Goal: Transaction & Acquisition: Download file/media

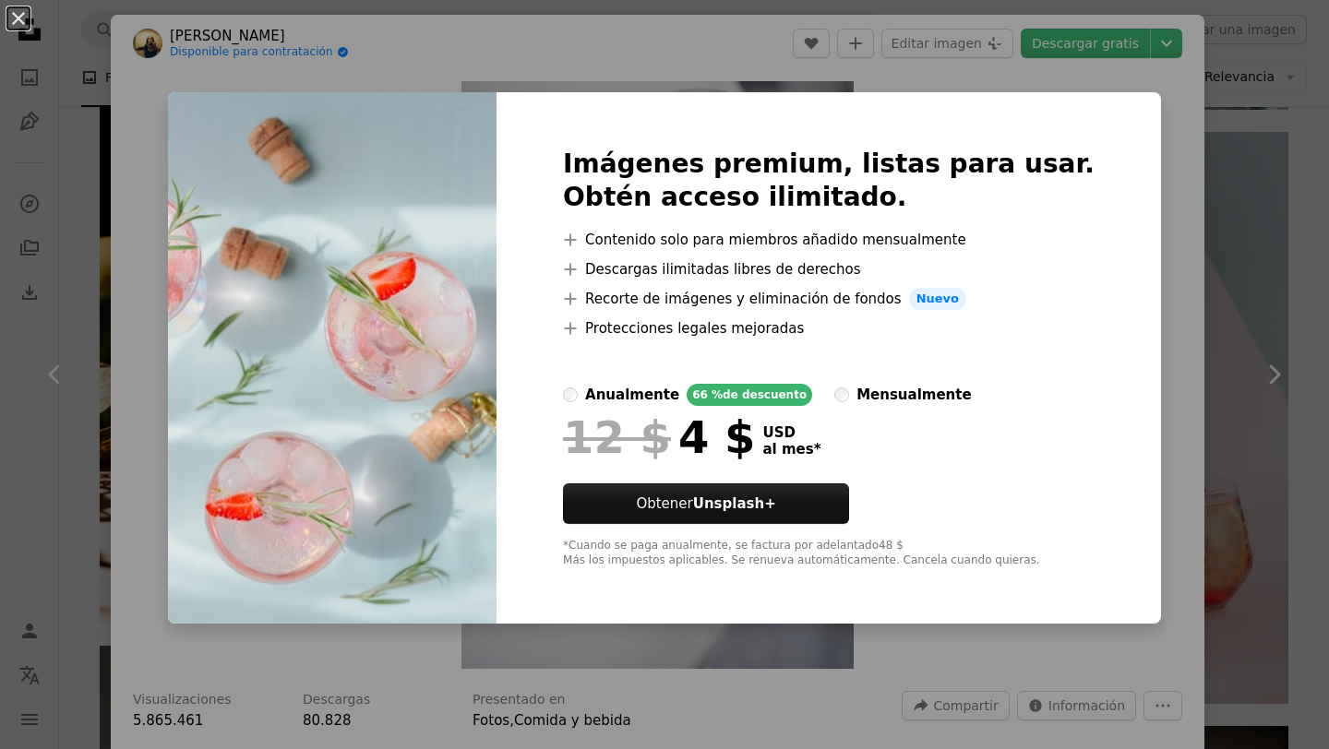
scroll to position [3304, 0]
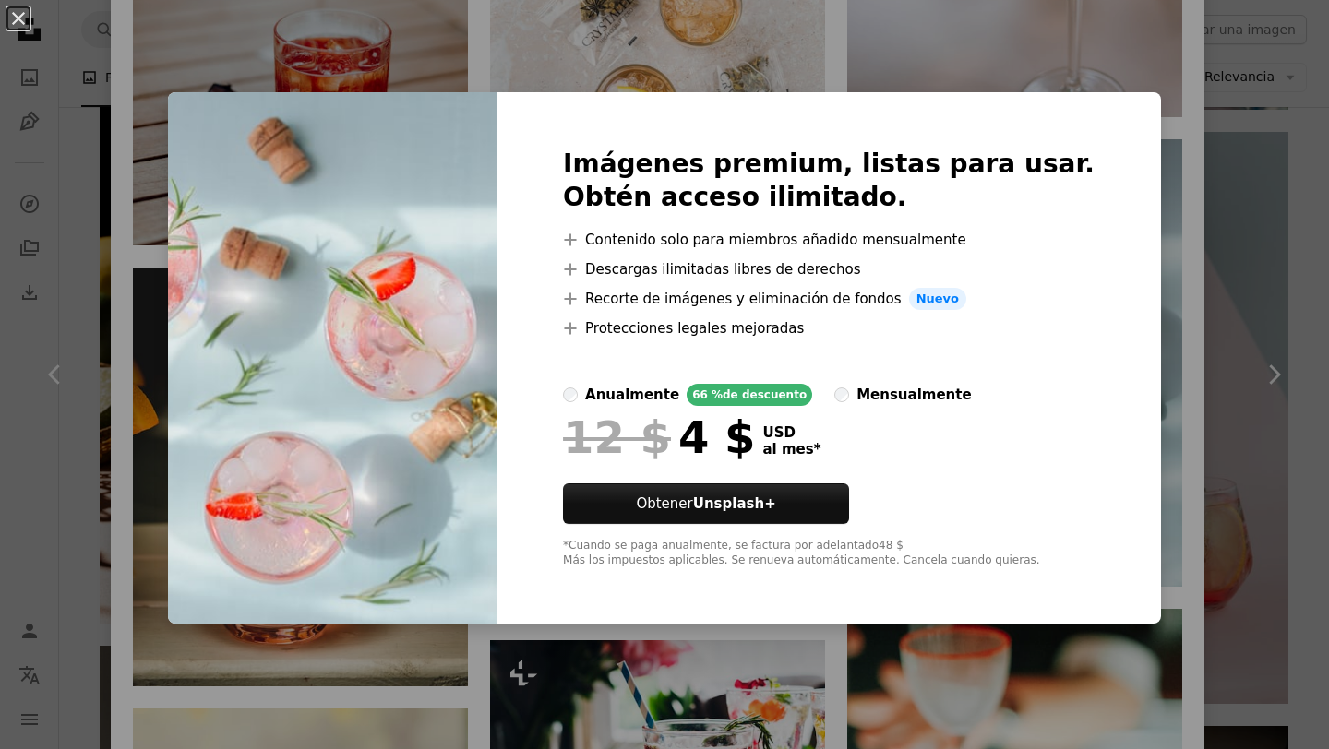
click at [1087, 69] on div "An X shape Imágenes premium, listas para usar. Obtén acceso ilimitado. A plus s…" at bounding box center [664, 374] width 1329 height 749
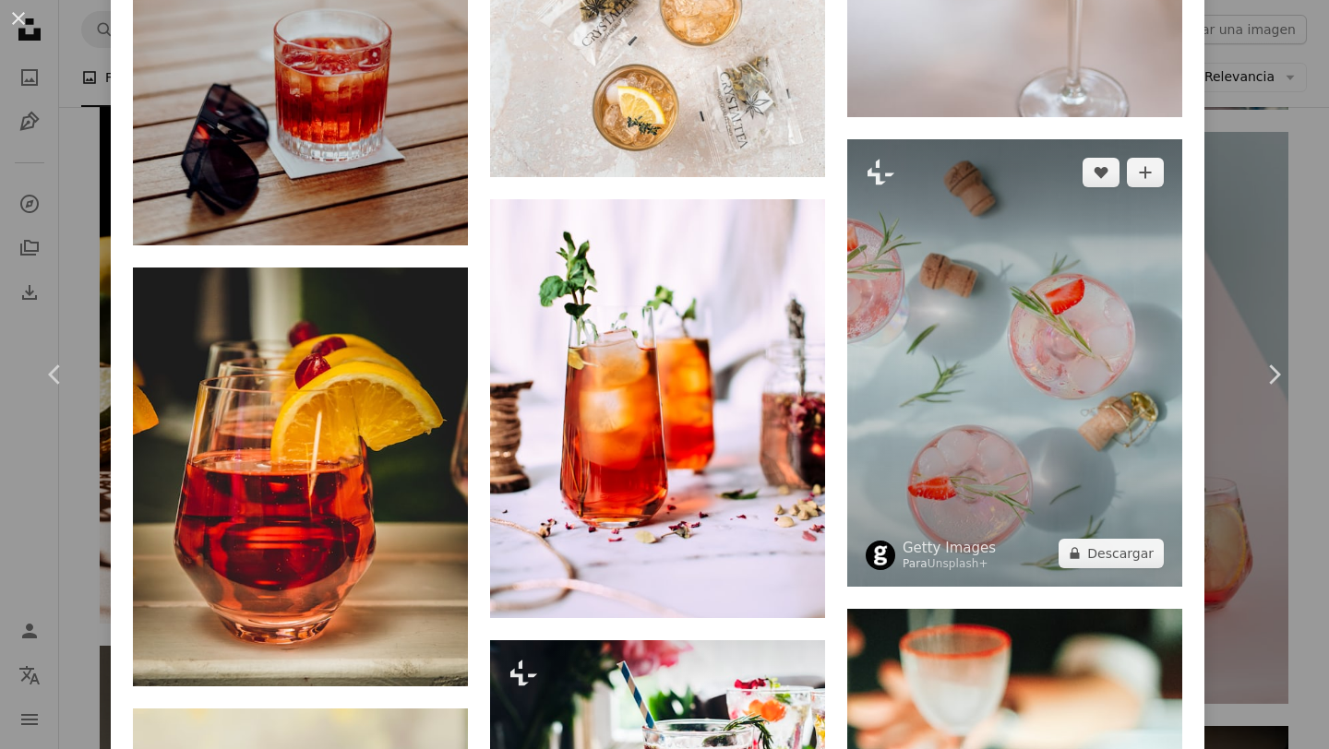
click at [1021, 353] on img at bounding box center [1014, 362] width 335 height 447
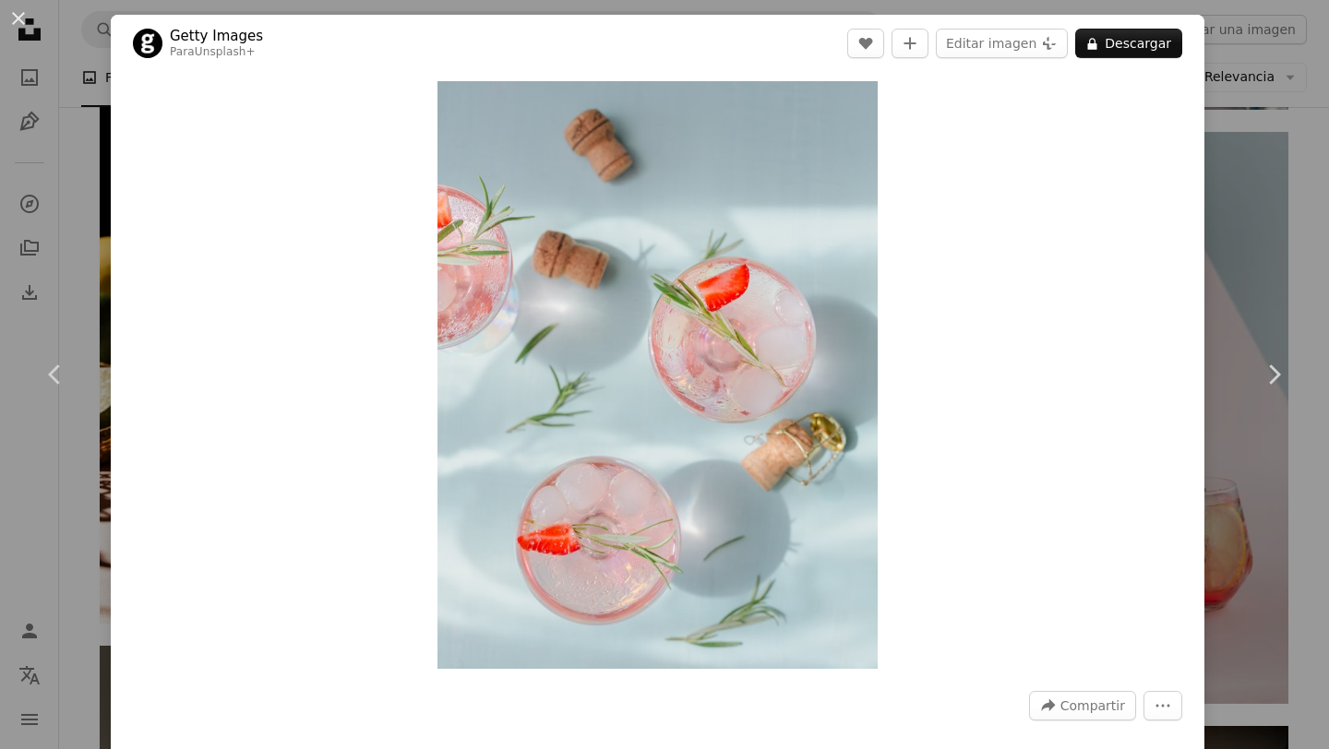
click at [1270, 151] on div "An X shape Chevron left Chevron right Getty Images Para Unsplash+ A heart A plu…" at bounding box center [664, 374] width 1329 height 749
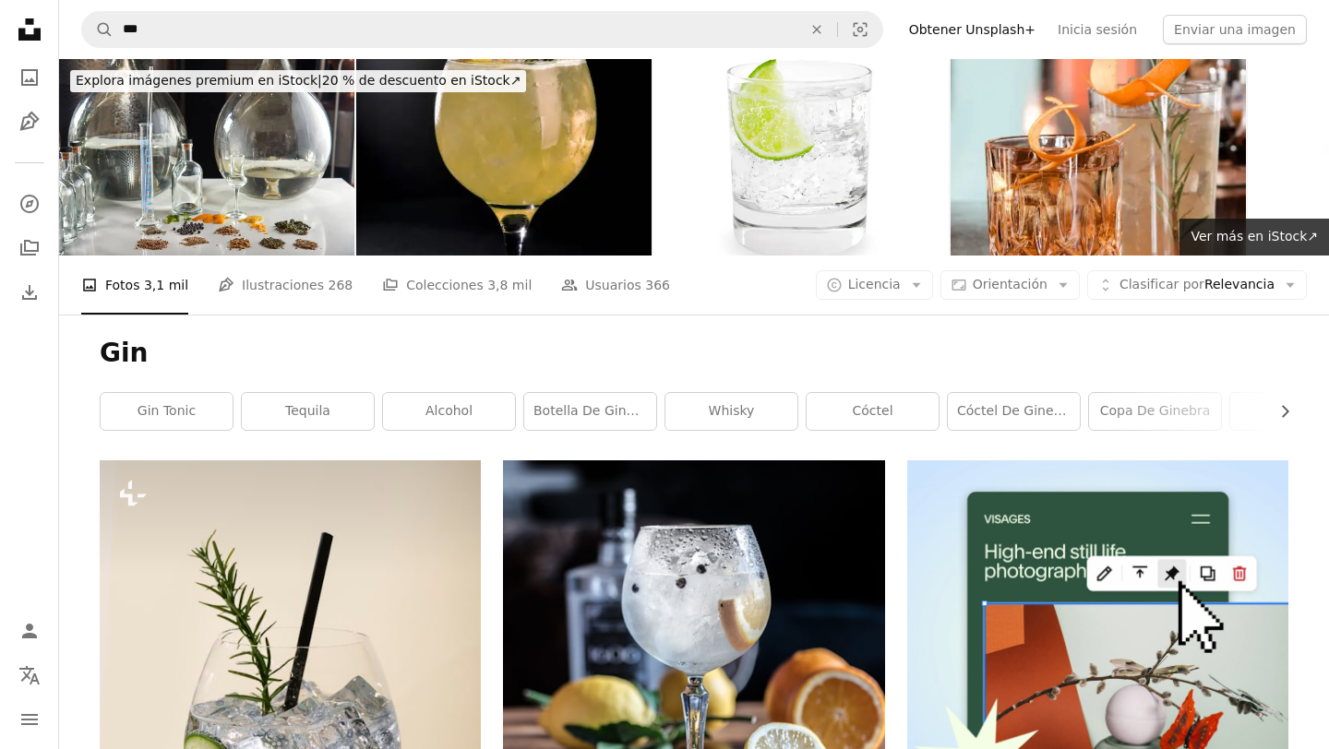
click at [27, 24] on icon "Unsplash logo Página de inicio de Unsplash" at bounding box center [29, 29] width 37 height 37
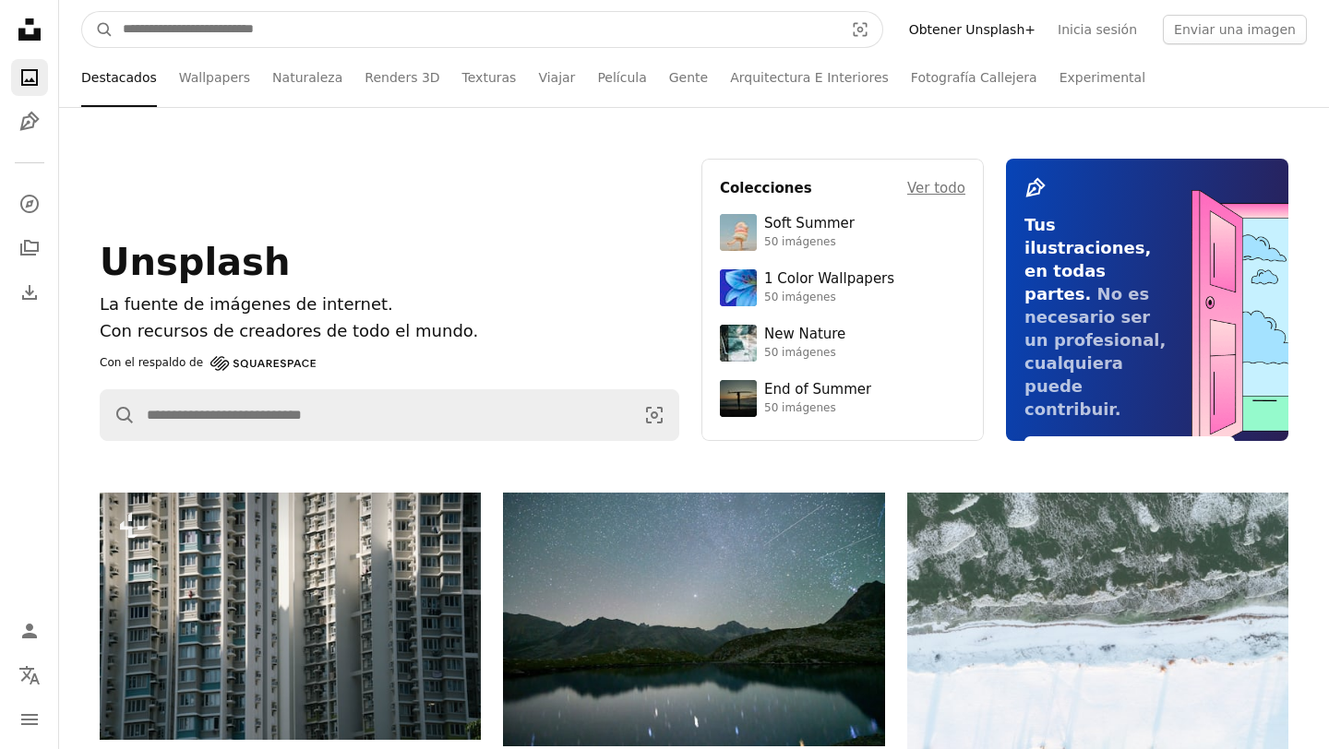
click at [197, 31] on input "Encuentra imágenes en todo el sitio" at bounding box center [475, 29] width 724 height 35
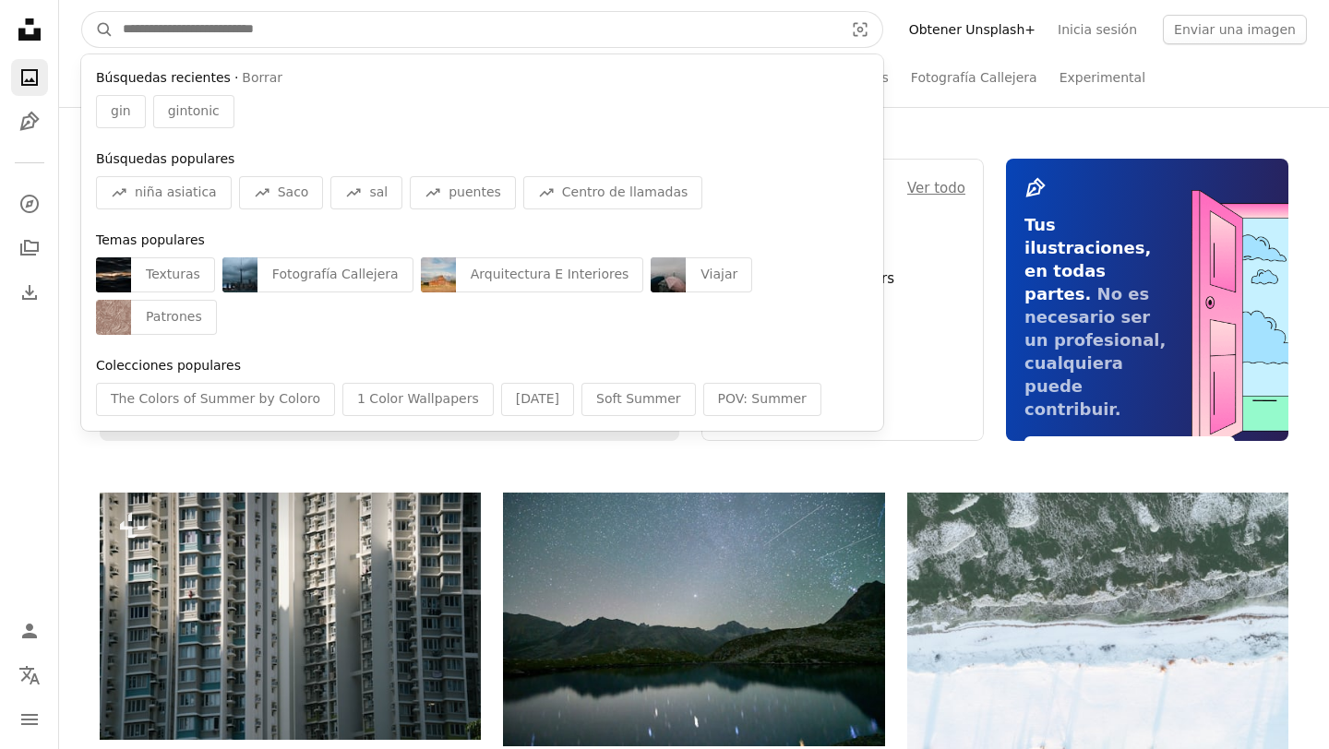
click at [197, 31] on input "Encuentra imágenes en todo el sitio" at bounding box center [475, 29] width 724 height 35
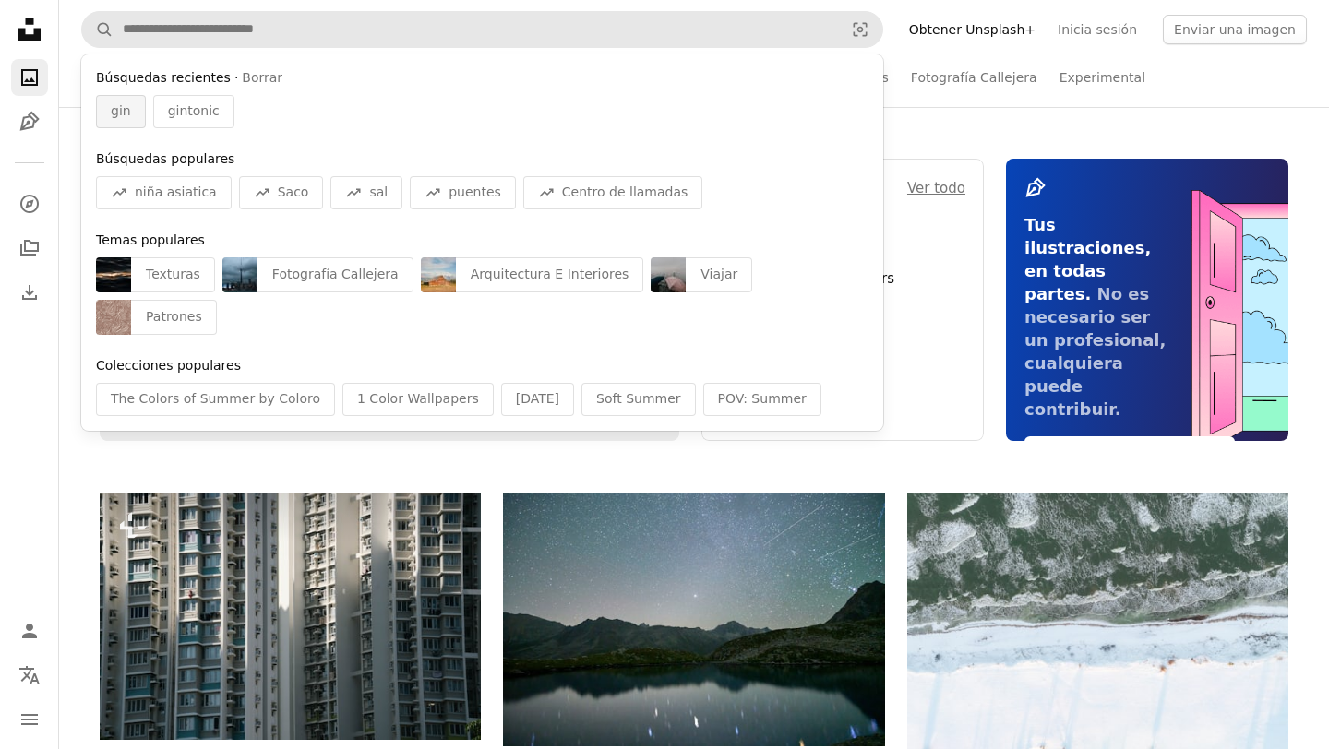
click at [127, 112] on span "gin" at bounding box center [121, 111] width 20 height 18
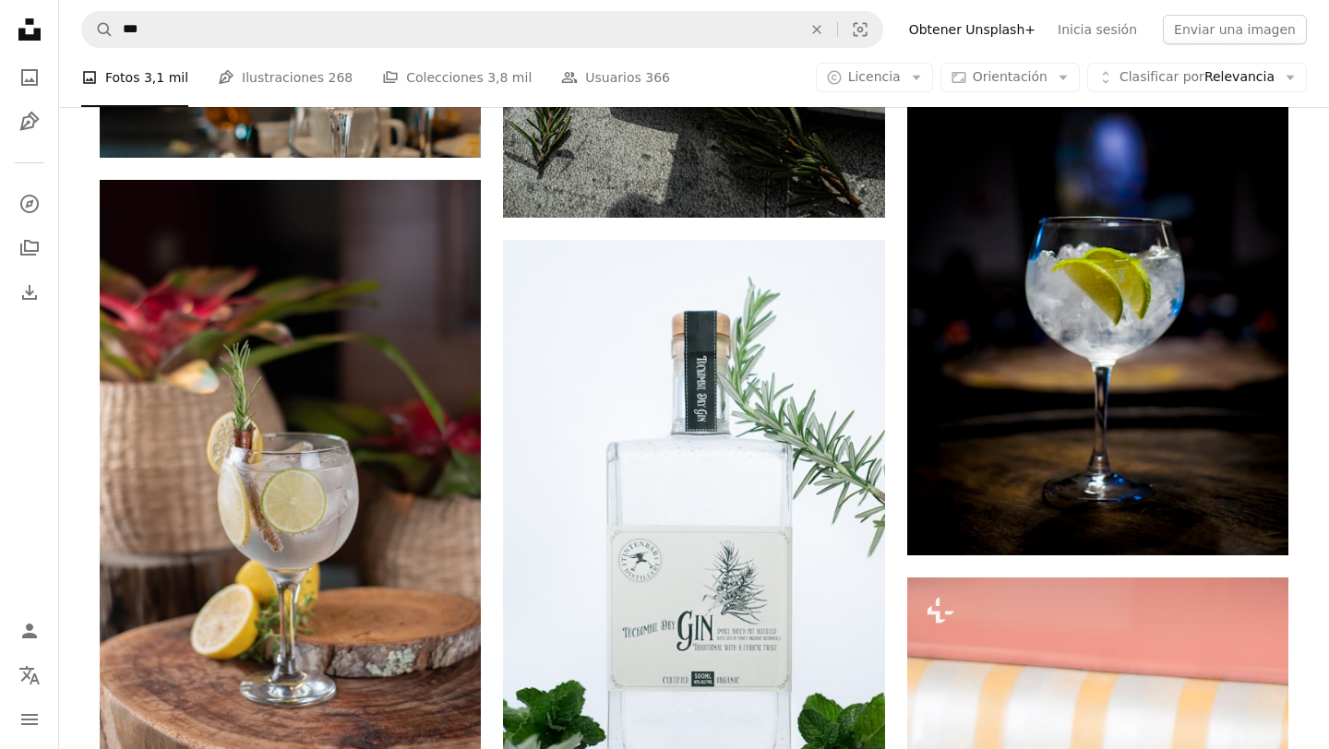
scroll to position [4033, 0]
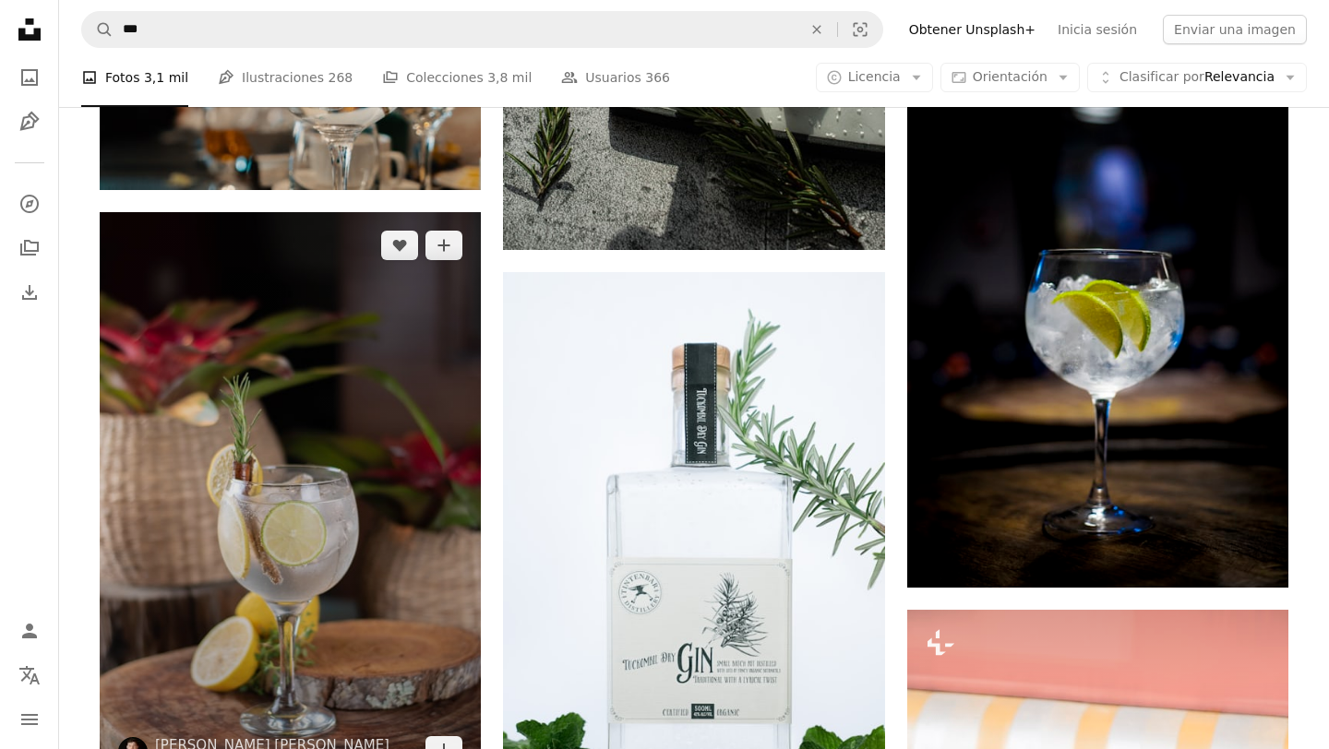
click at [318, 456] on img at bounding box center [290, 498] width 381 height 572
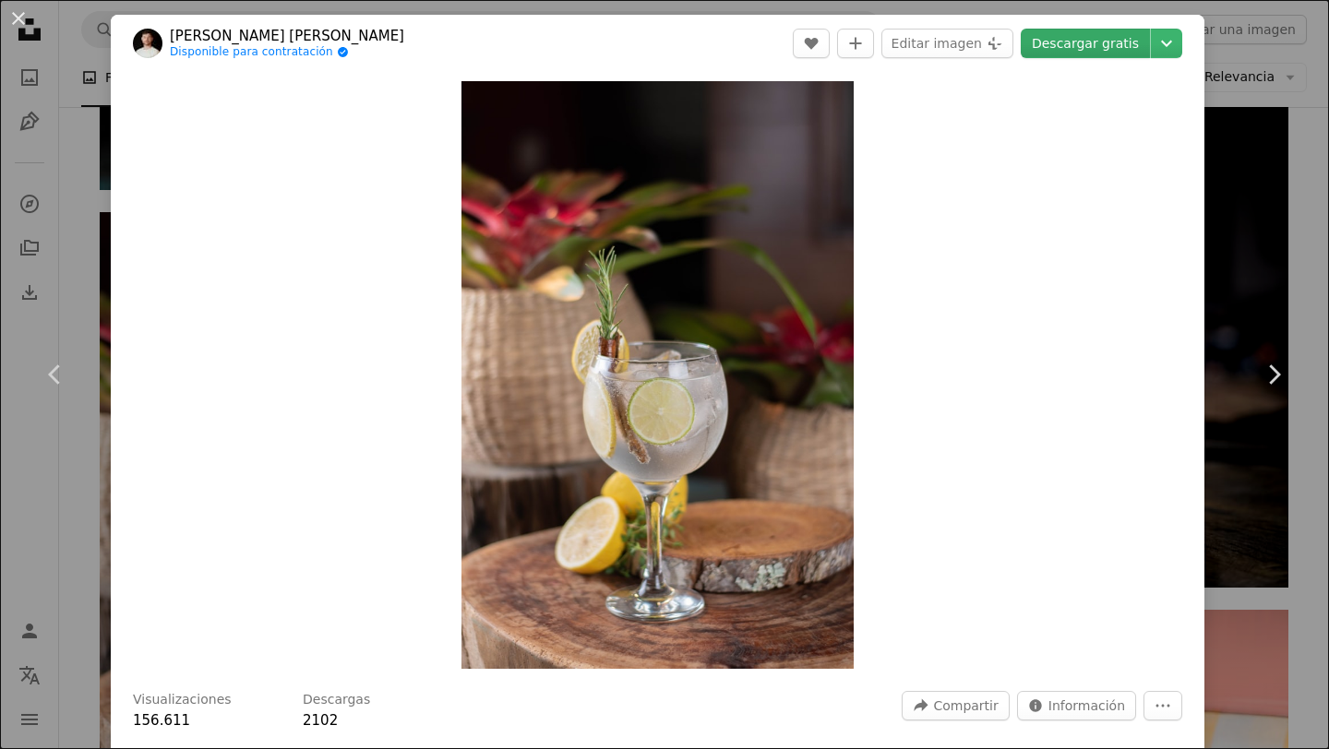
click at [1118, 52] on link "Descargar gratis" at bounding box center [1084, 44] width 129 height 30
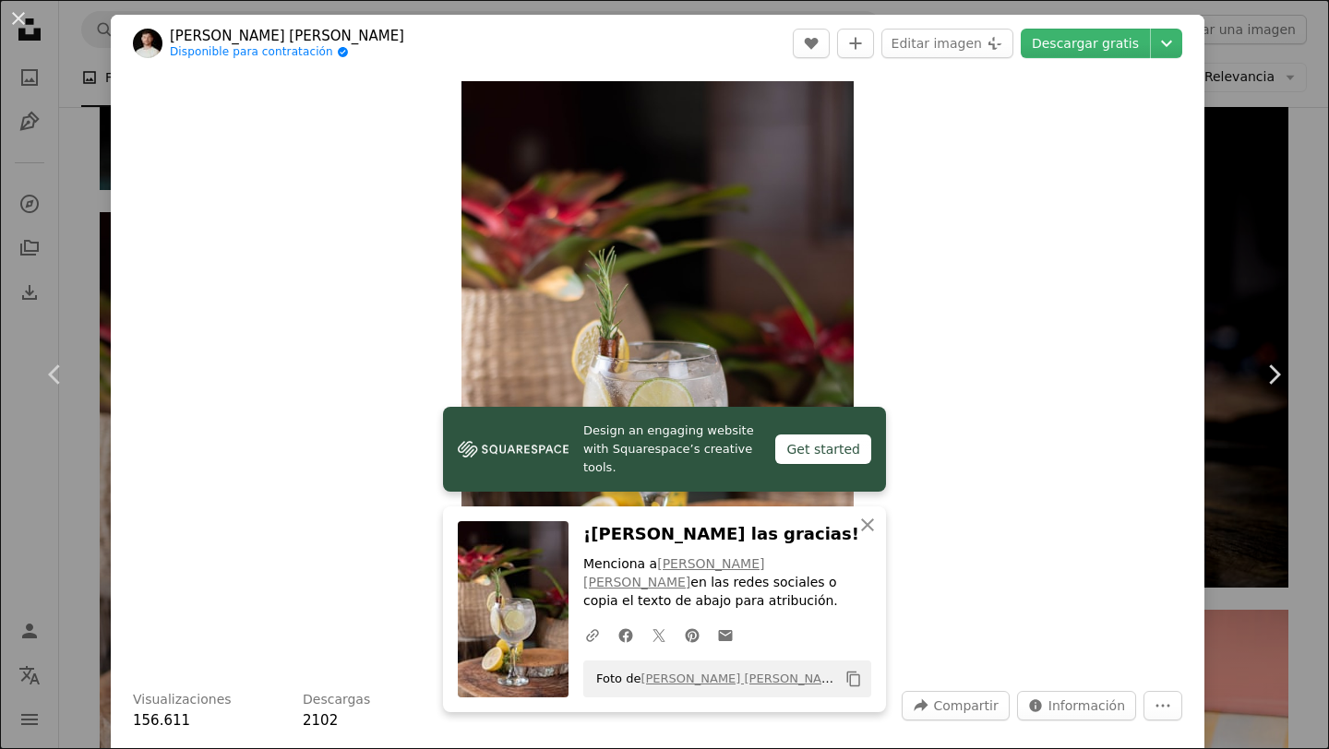
click at [1328, 157] on div "An X shape Chevron left Chevron right Design an engaging website with Squarespa…" at bounding box center [664, 374] width 1329 height 749
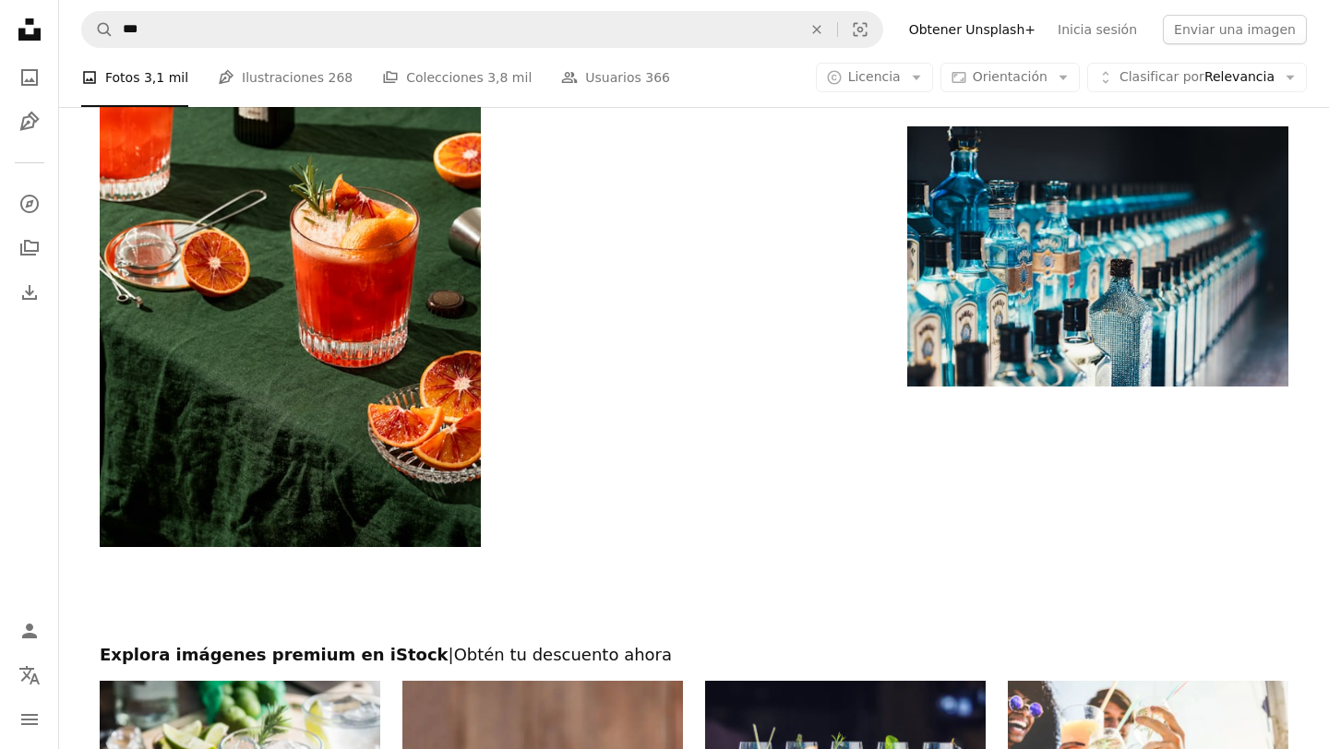
scroll to position [7518, 0]
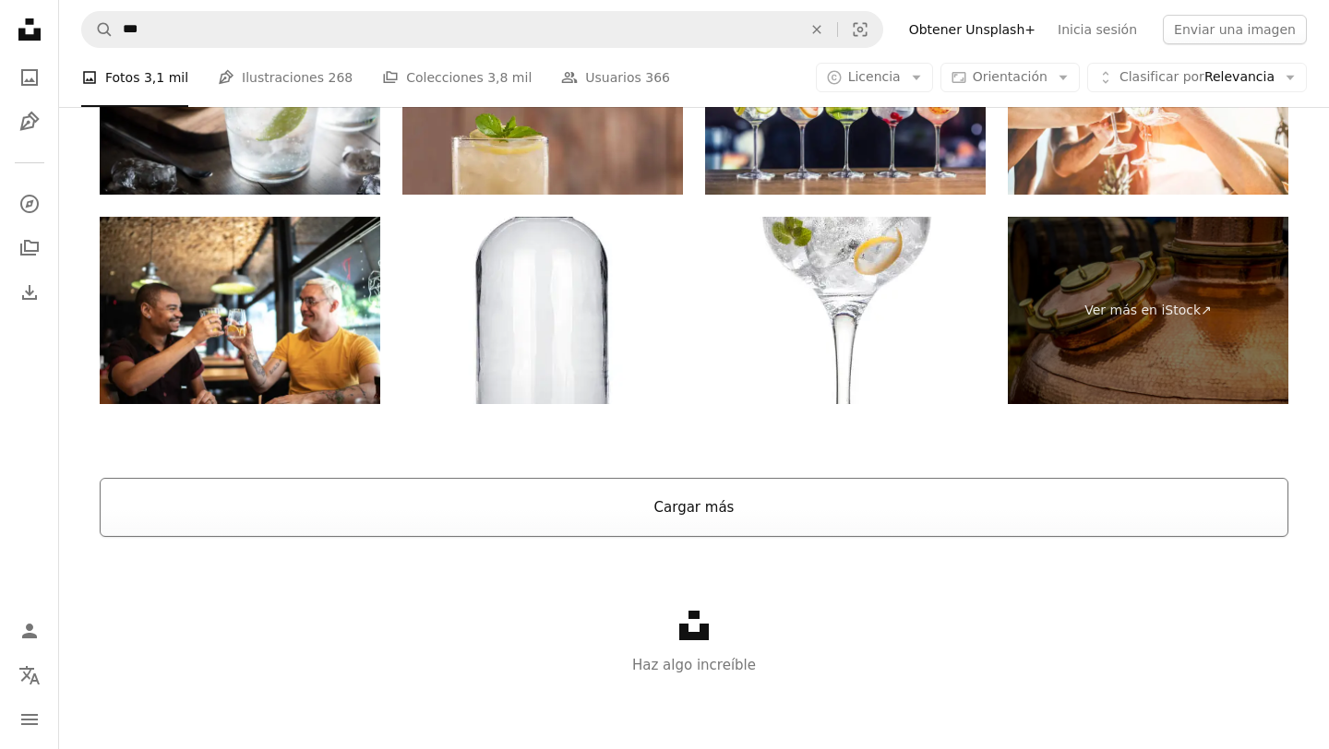
click at [715, 481] on button "Cargar más" at bounding box center [694, 507] width 1188 height 59
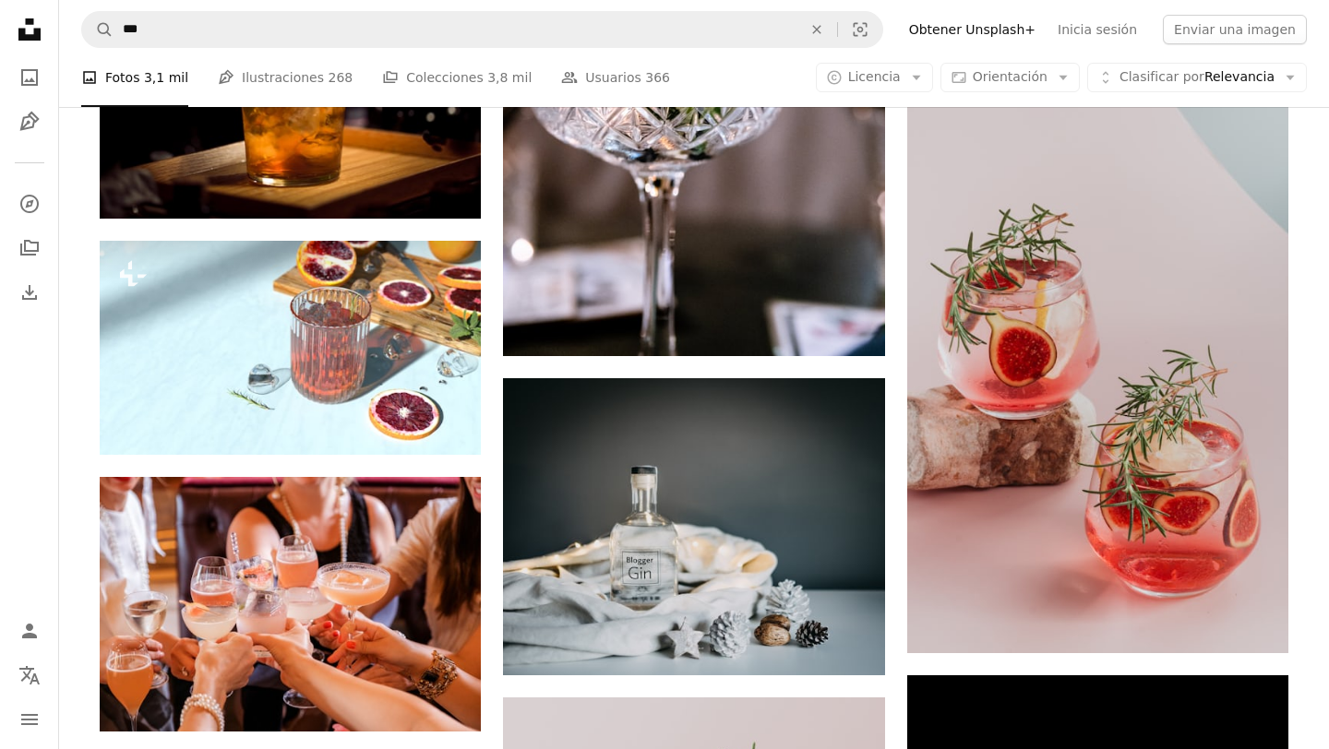
scroll to position [7315, 0]
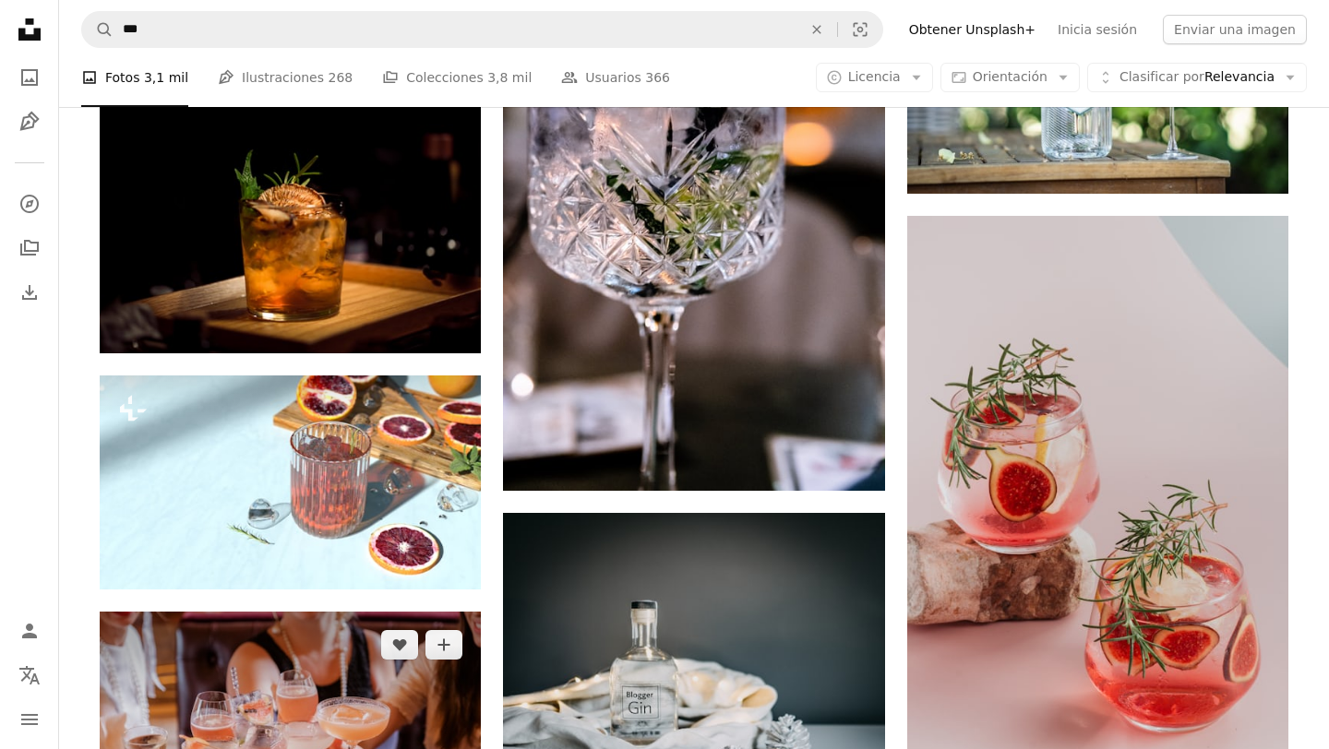
click at [334, 666] on img at bounding box center [290, 739] width 381 height 254
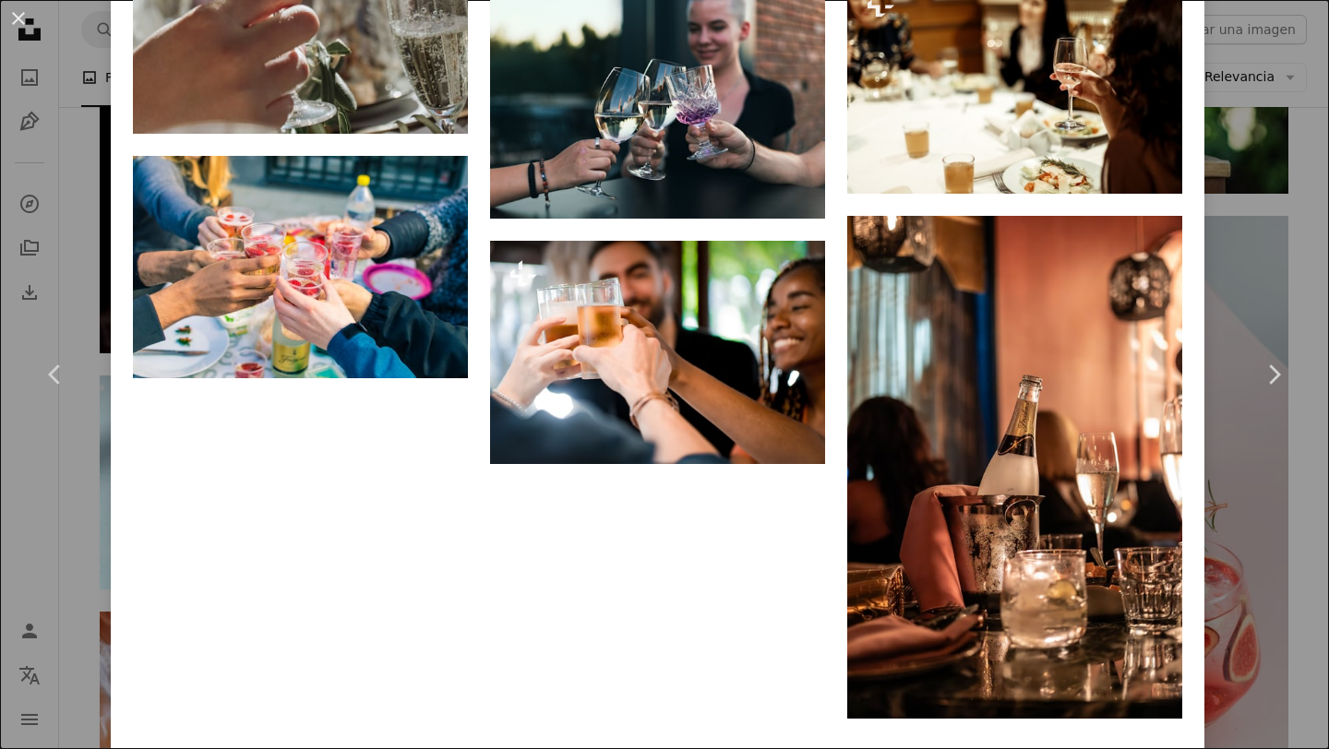
scroll to position [10214, 0]
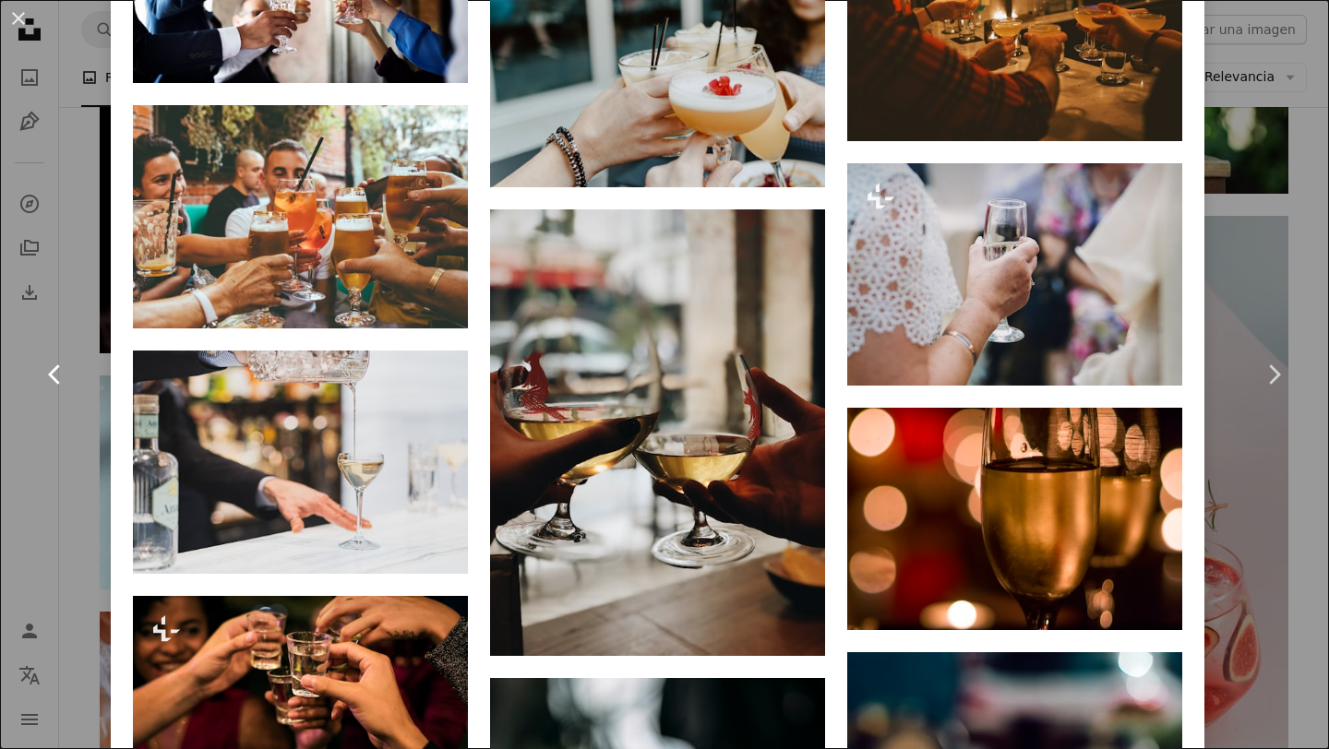
scroll to position [8658, 0]
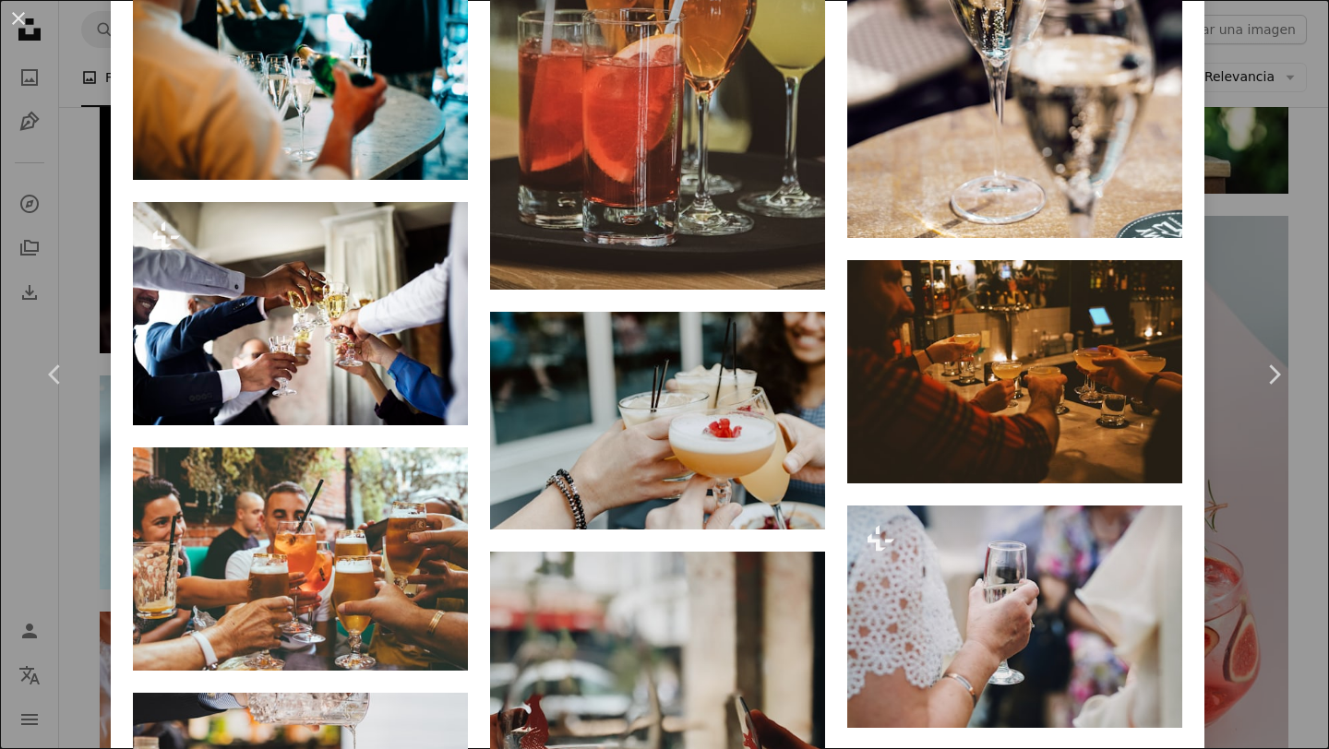
click at [0, 143] on div "An X shape Chevron left Chevron right Alyona Yankovska Disponible para contrata…" at bounding box center [664, 374] width 1329 height 749
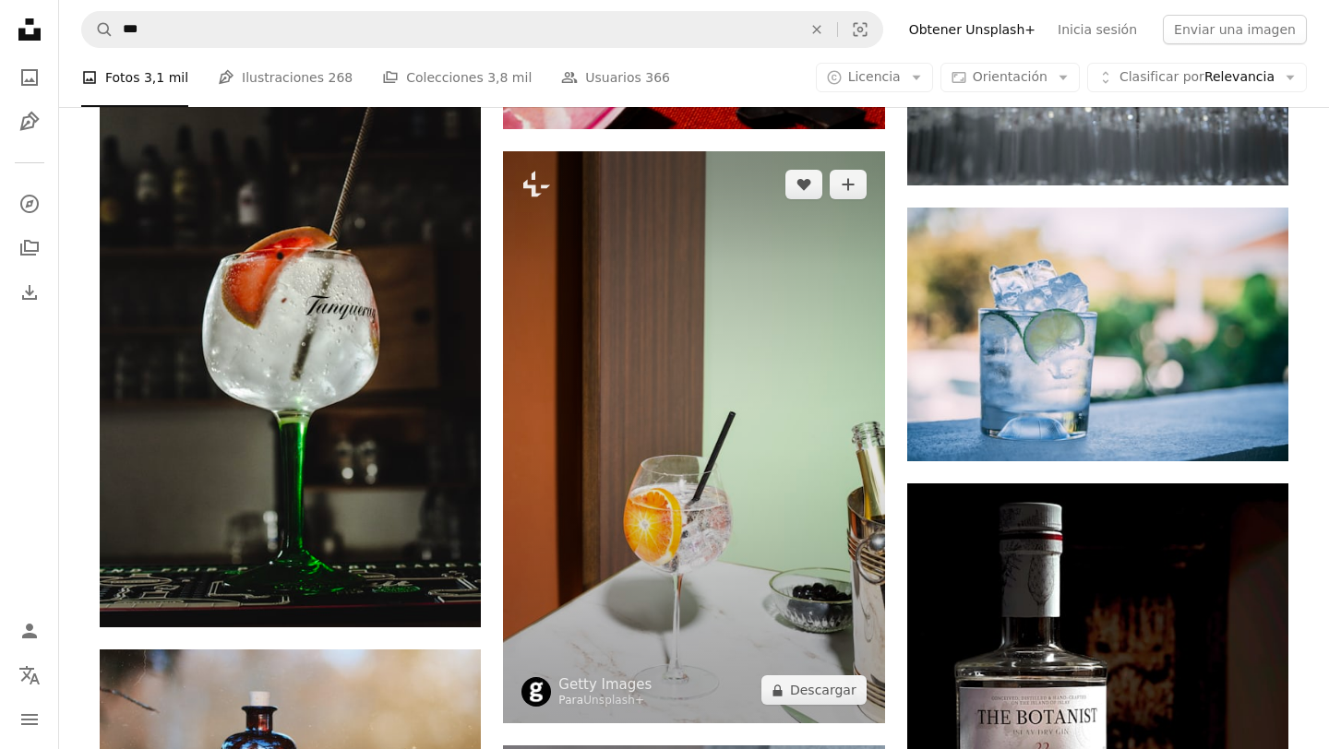
scroll to position [5901, 0]
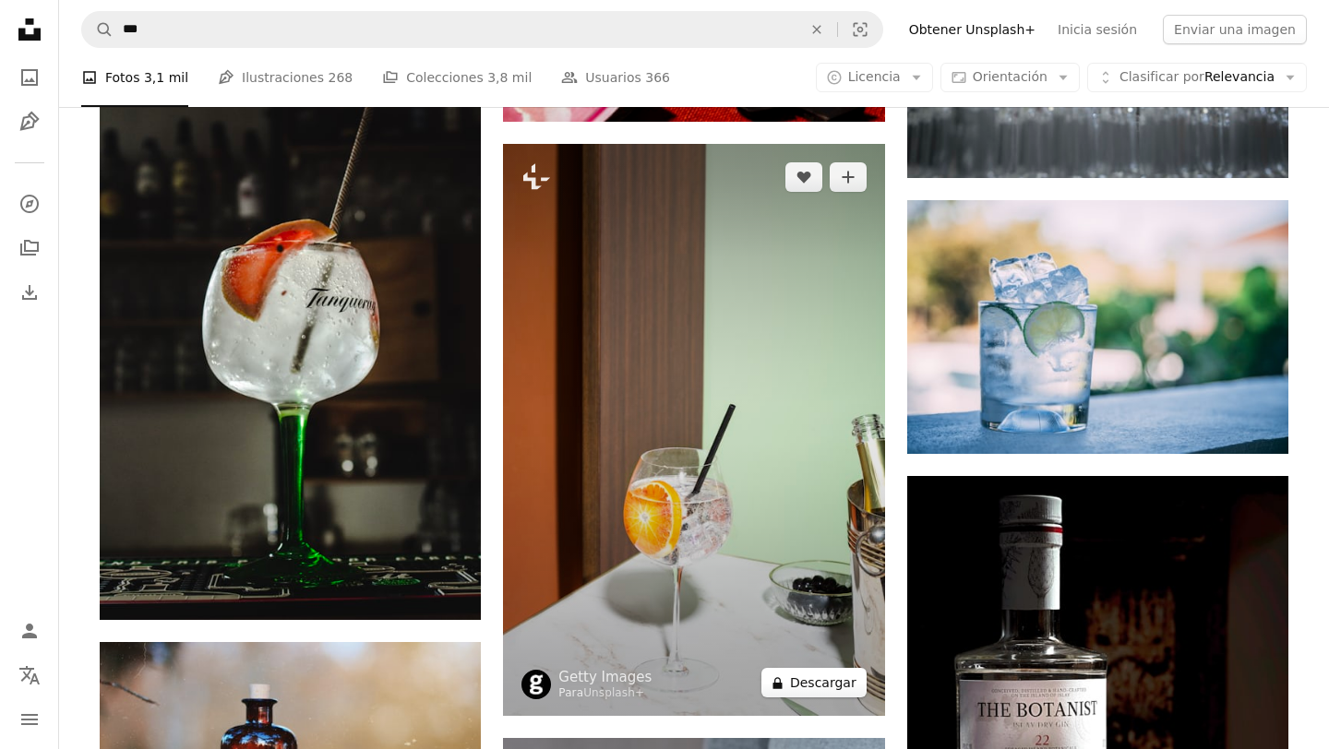
click at [829, 685] on button "A lock Descargar" at bounding box center [813, 683] width 105 height 30
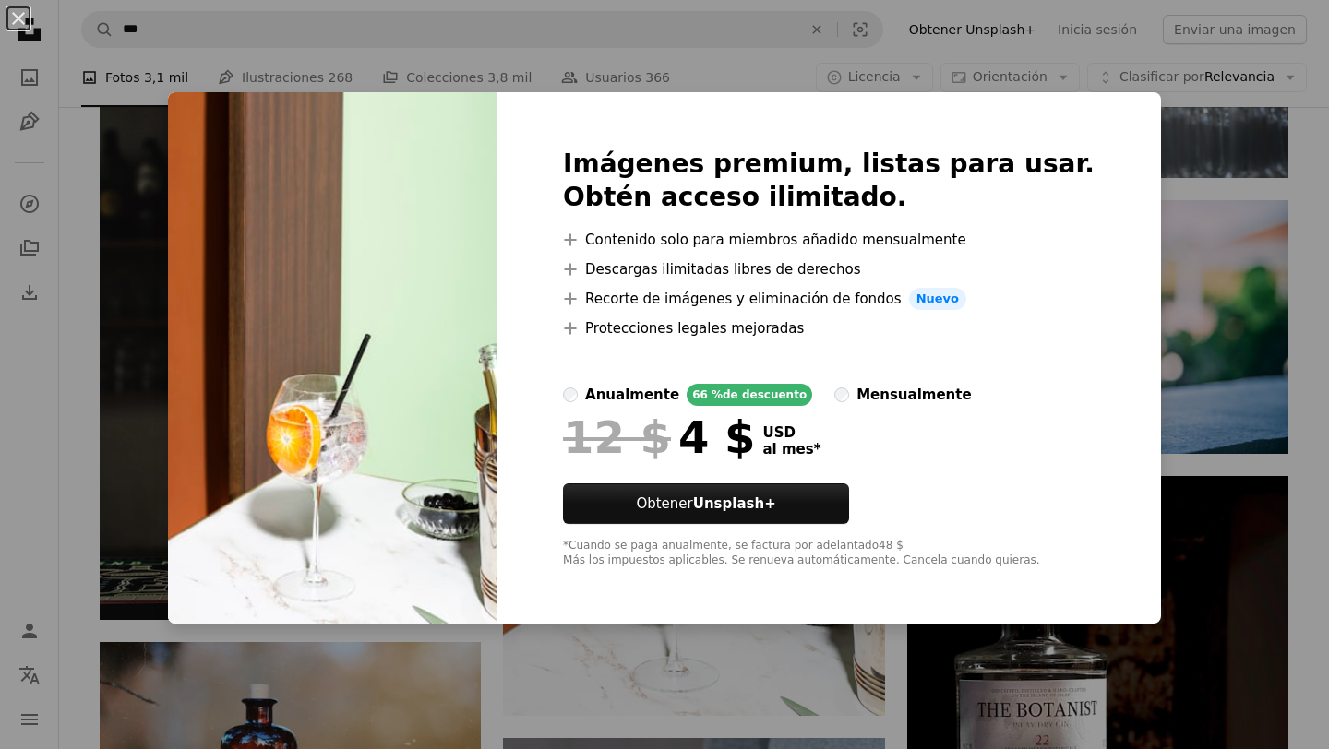
click at [1153, 230] on div "An X shape Imágenes premium, listas para usar. Obtén acceso ilimitado. A plus s…" at bounding box center [664, 374] width 1329 height 749
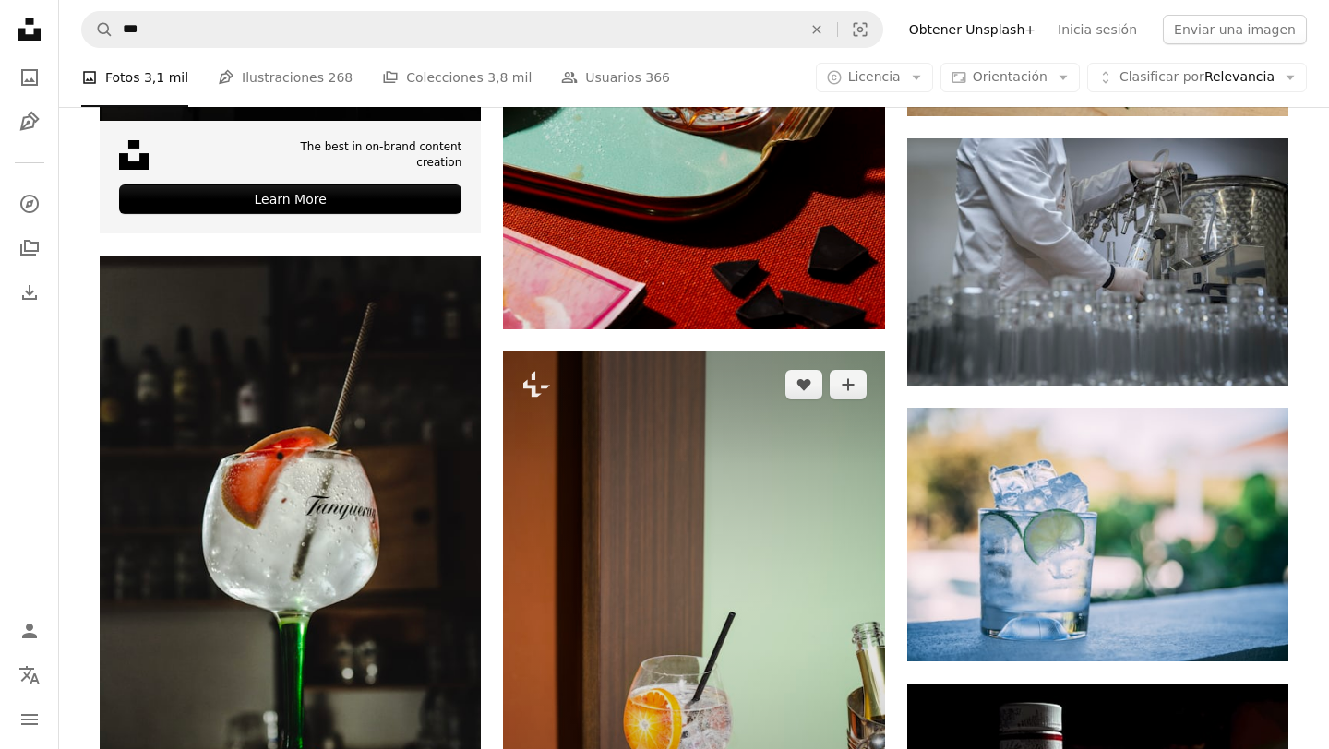
scroll to position [5689, 0]
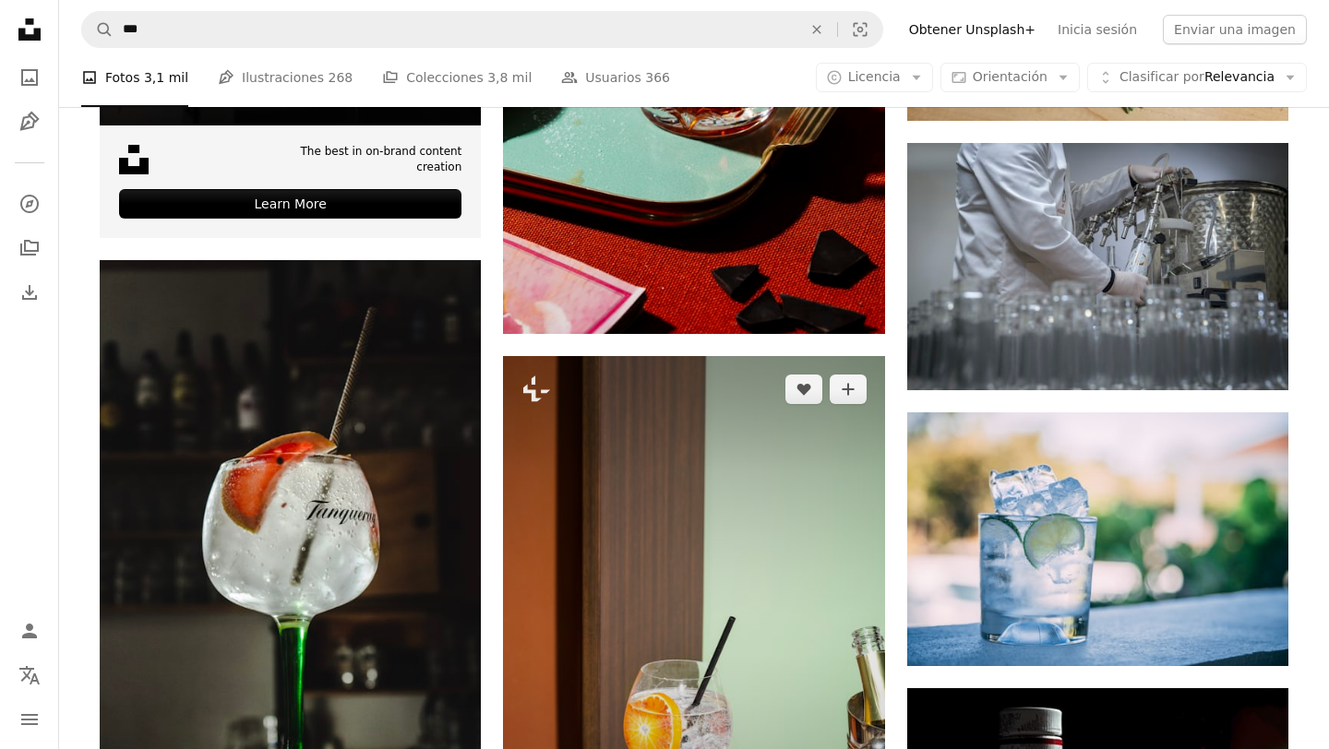
click at [681, 625] on img at bounding box center [693, 642] width 381 height 572
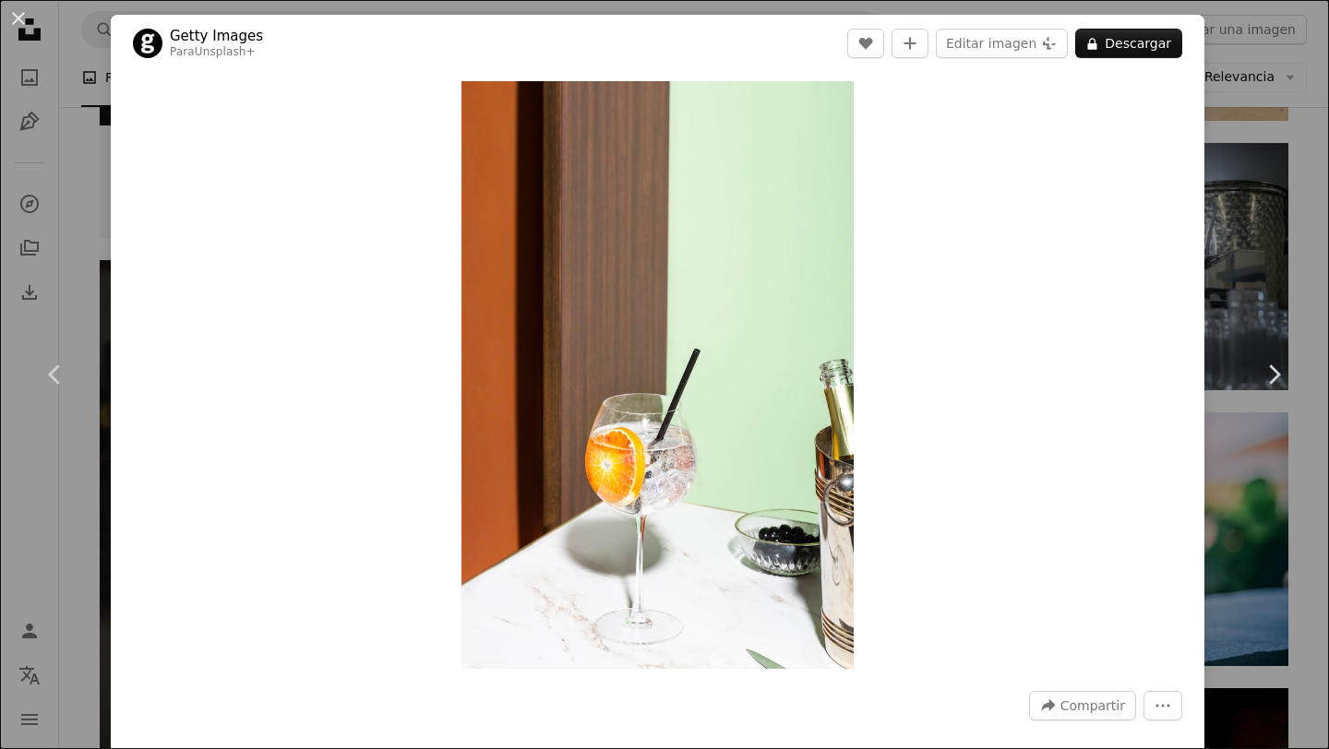
click at [1283, 122] on div "An X shape Chevron left Chevron right Getty Images Para Unsplash+ A heart A plu…" at bounding box center [664, 374] width 1329 height 749
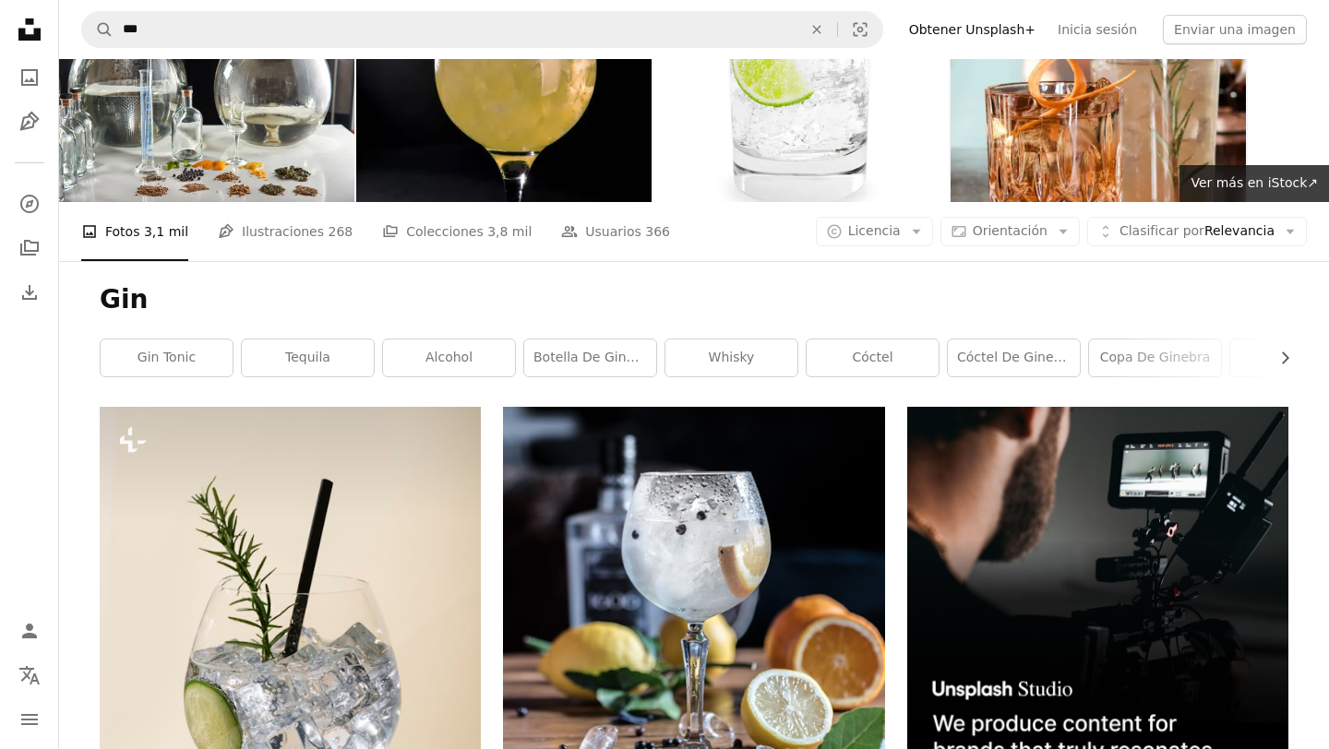
scroll to position [57, 0]
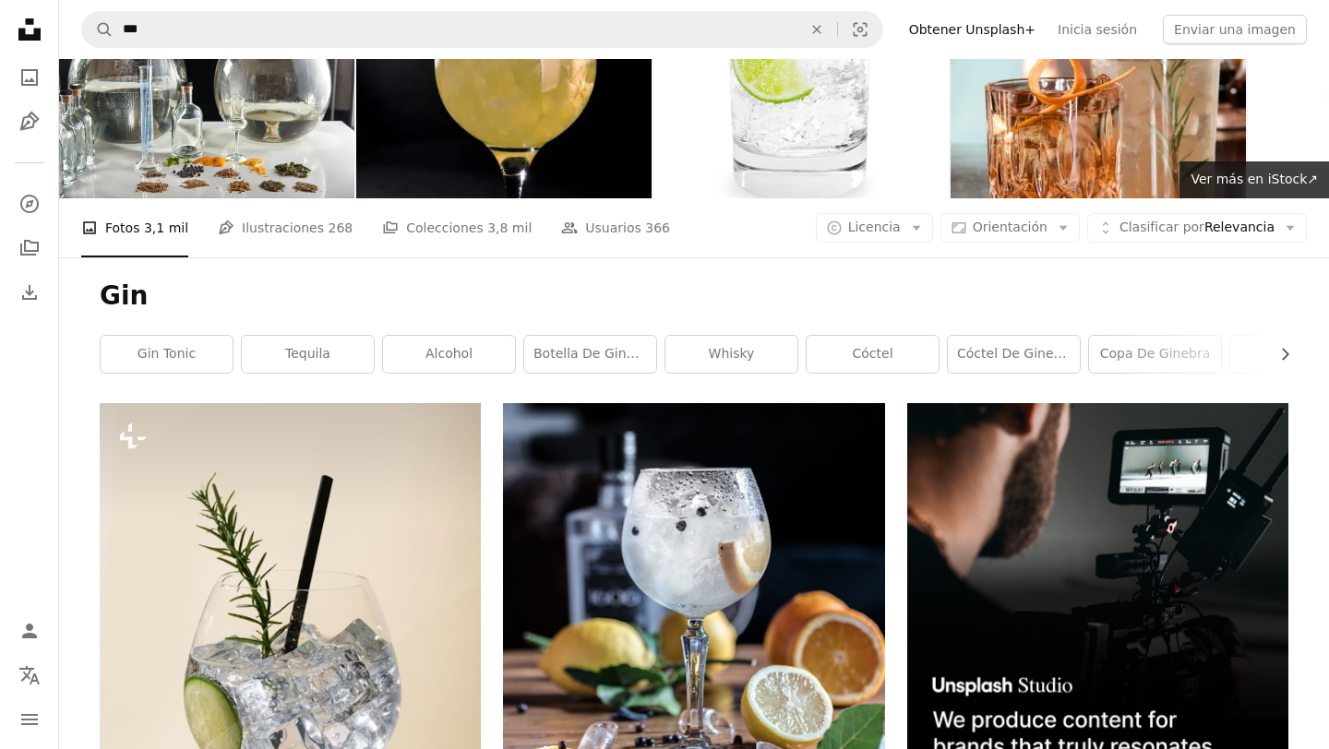
click at [1221, 212] on div "A photo Fotos 3,1 mil Pen Tool Ilustraciones 268 A stack of folders Colecciones…" at bounding box center [693, 227] width 1225 height 59
click at [1219, 229] on span "Clasificar por Relevancia" at bounding box center [1196, 228] width 155 height 18
click at [1217, 229] on span "Clasificar por Relevancia" at bounding box center [1196, 228] width 155 height 18
click at [898, 223] on span "Licencia" at bounding box center [874, 227] width 53 height 15
click at [899, 373] on span "Gratuita" at bounding box center [922, 375] width 113 height 18
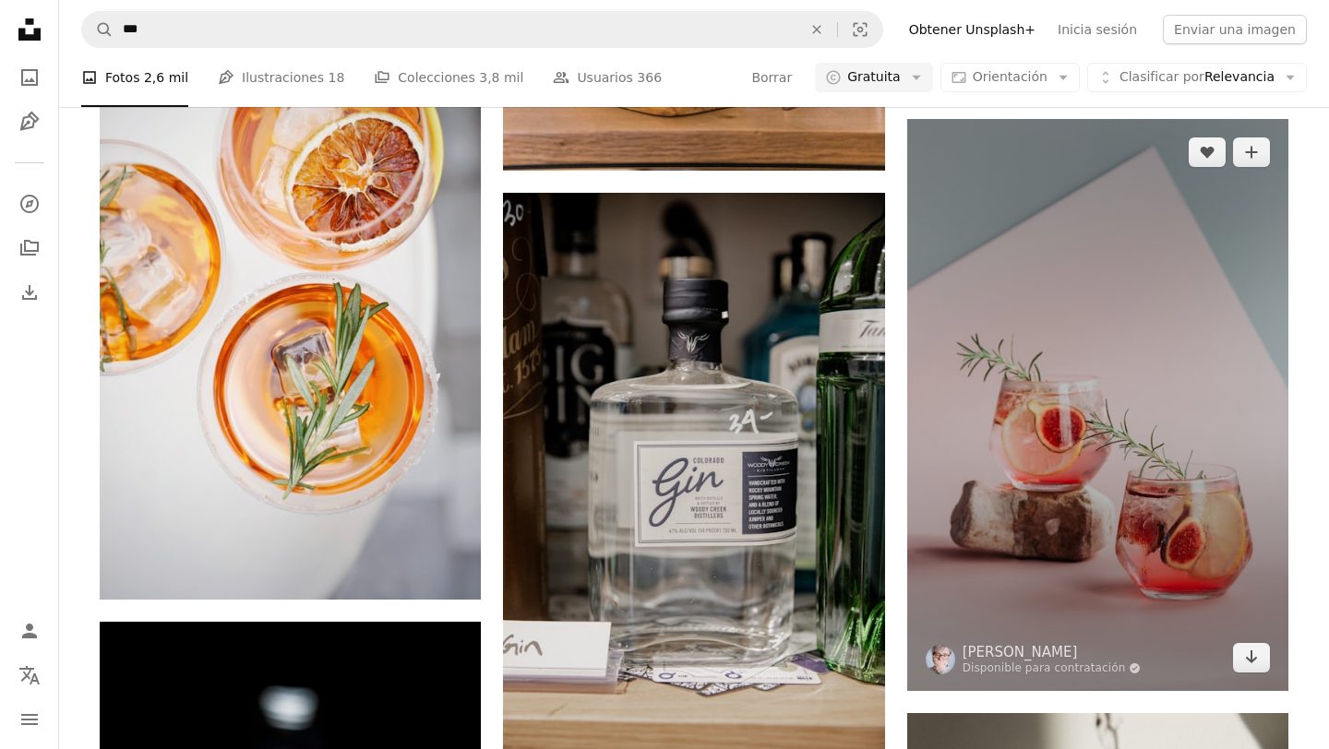
scroll to position [1974, 0]
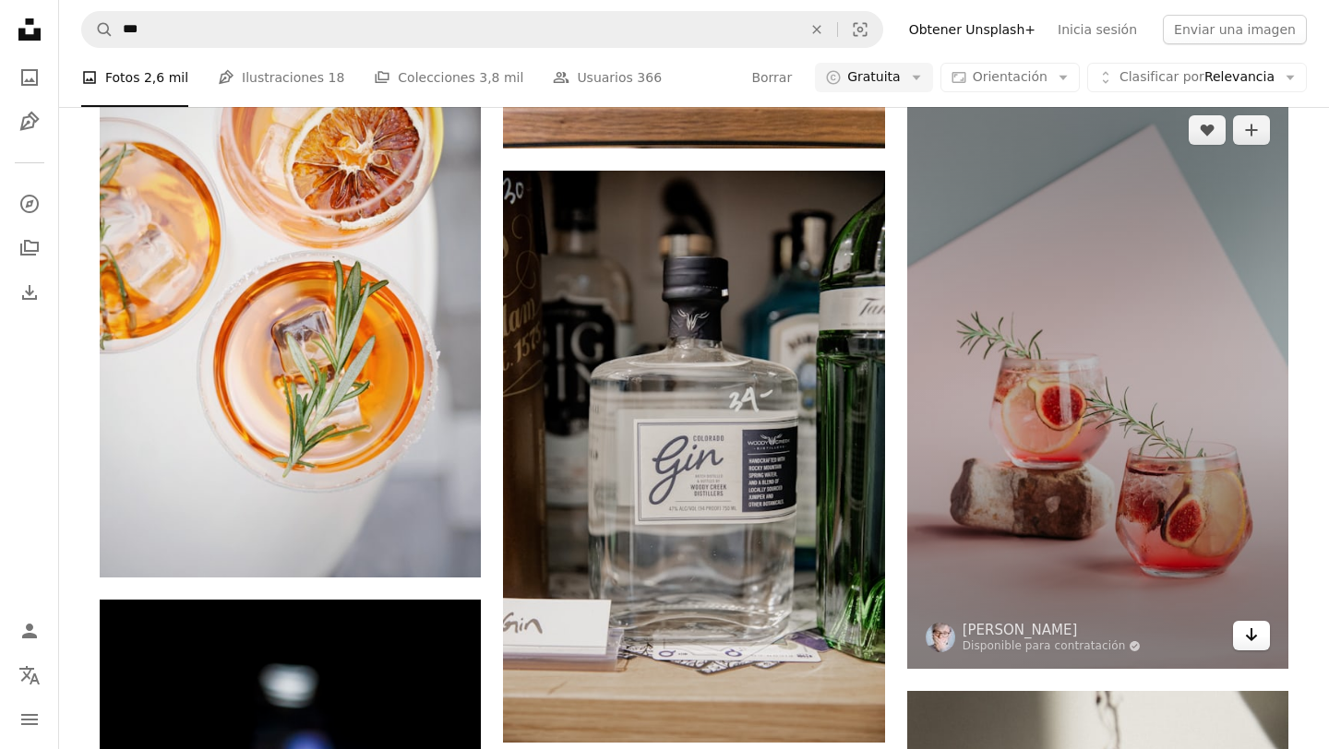
click at [1252, 639] on icon "Arrow pointing down" at bounding box center [1251, 635] width 15 height 22
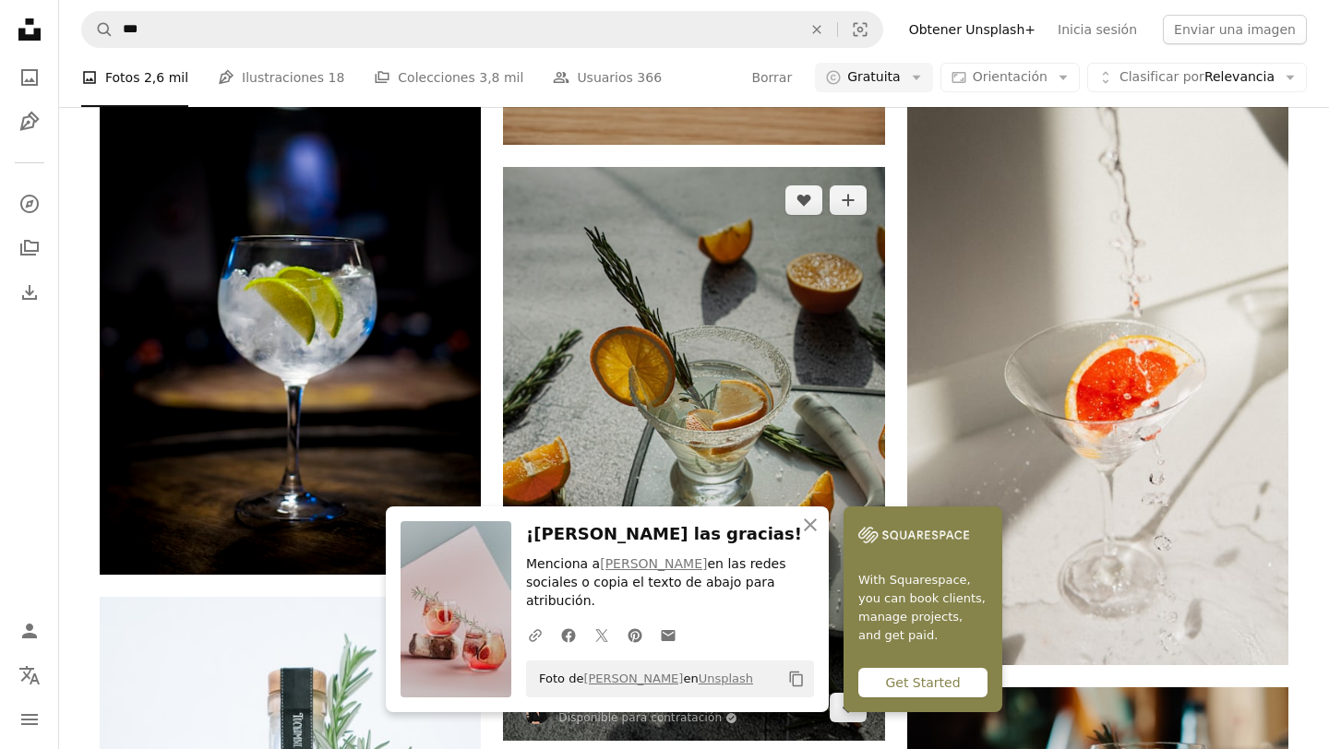
scroll to position [2575, 0]
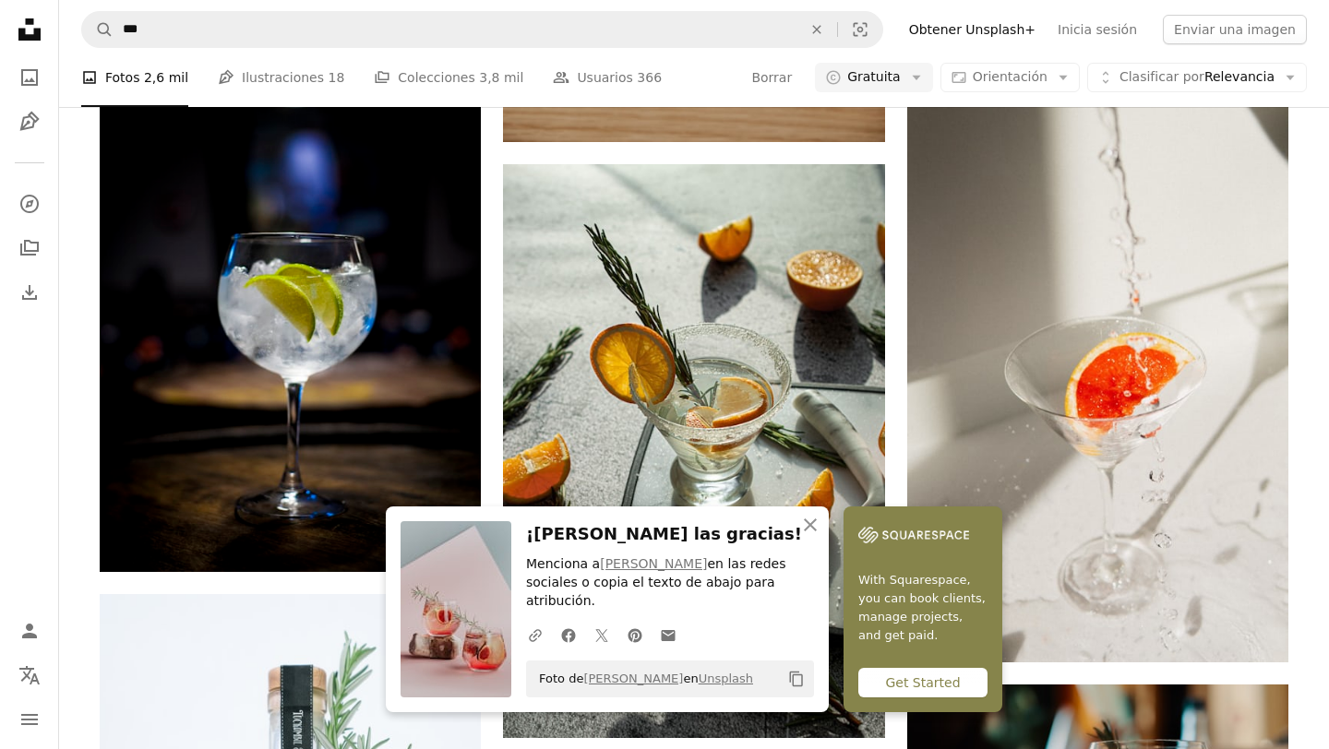
click at [808, 536] on icon "An X shape" at bounding box center [810, 525] width 22 height 22
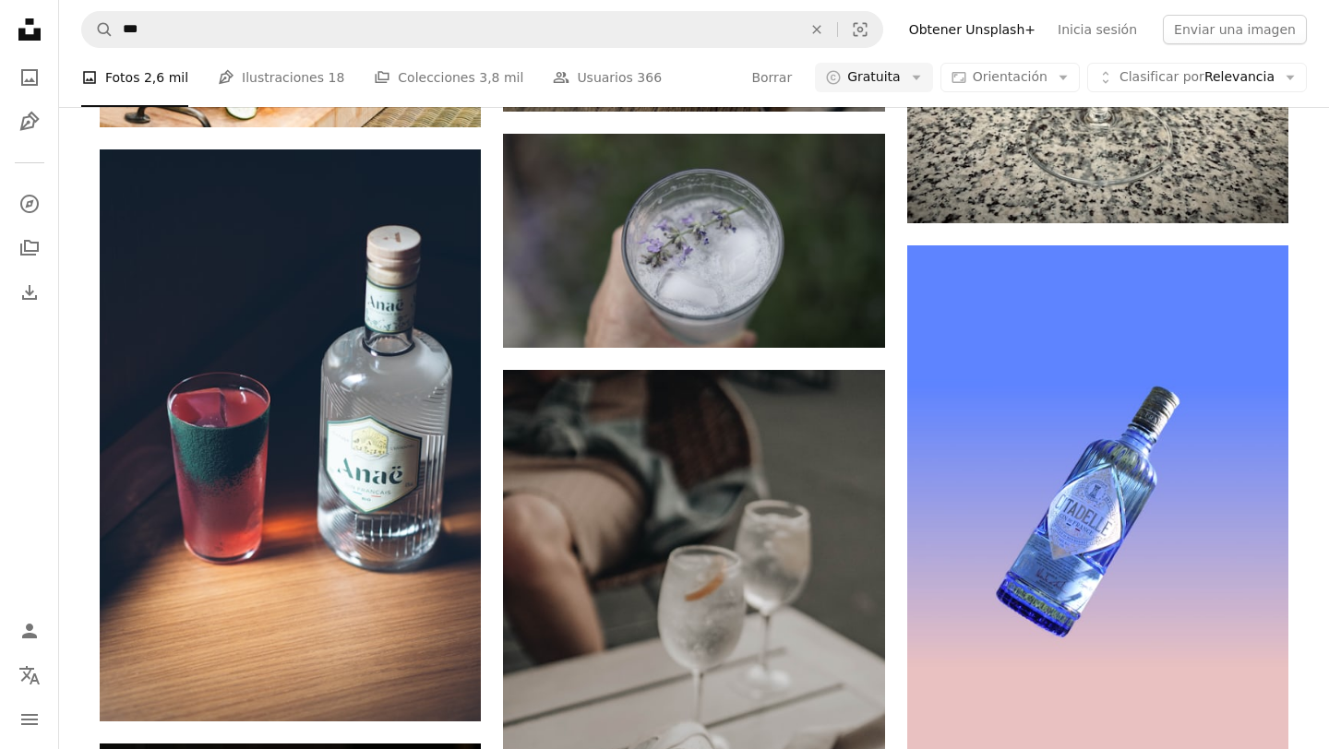
scroll to position [12427, 0]
